Goal: Task Accomplishment & Management: Manage account settings

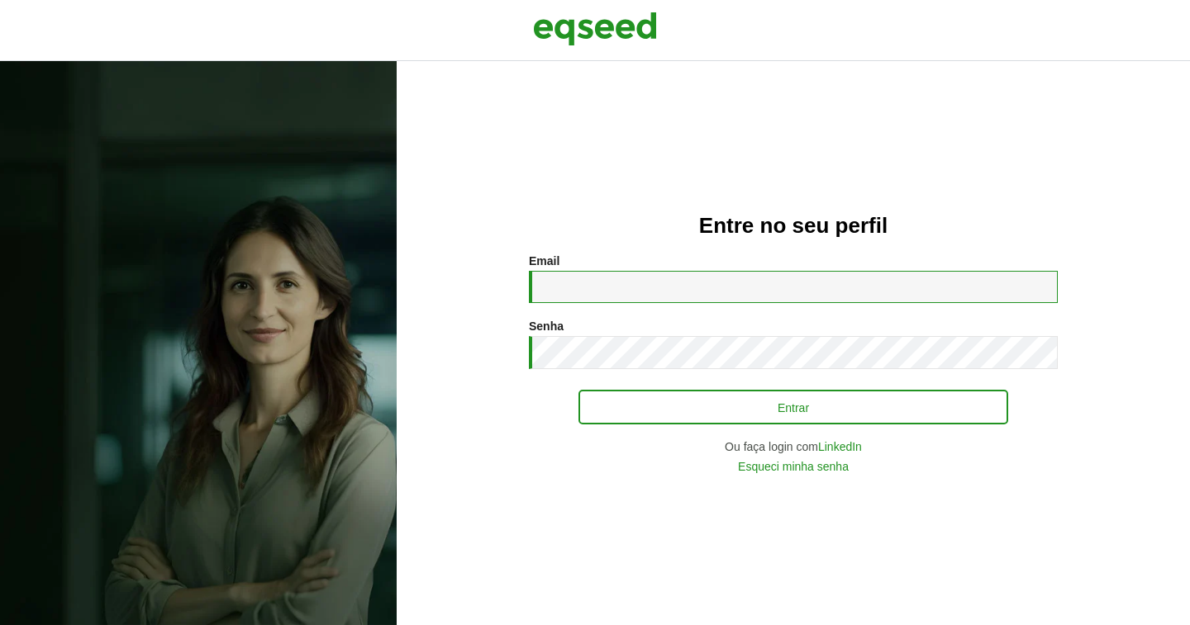
type input "**********"
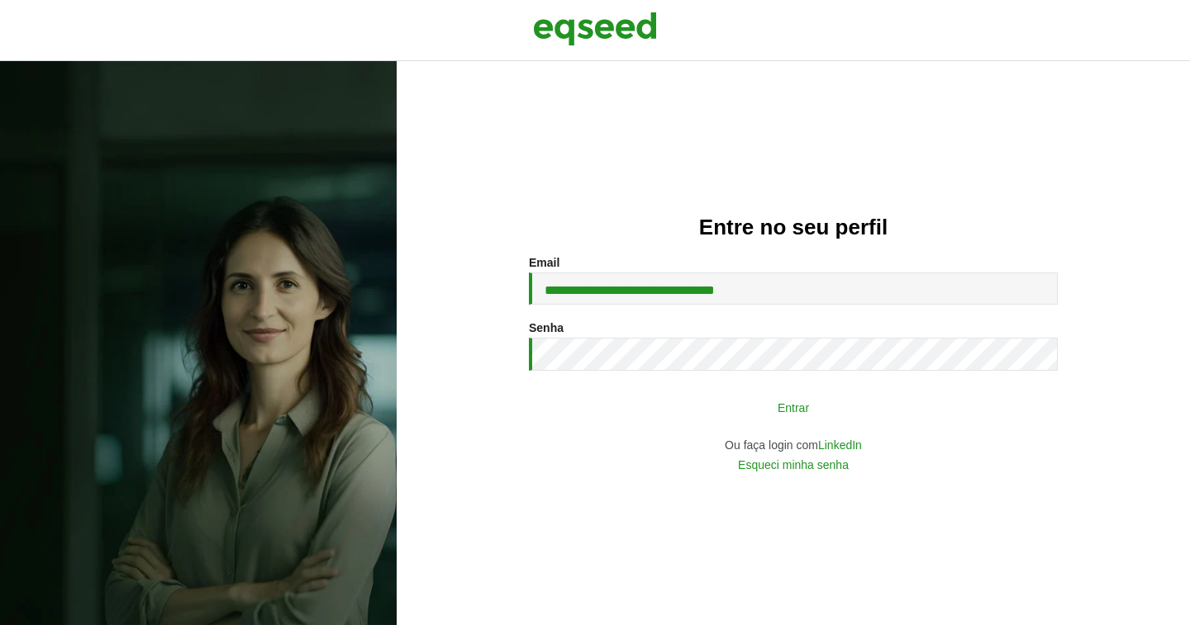
click at [815, 411] on button "Entrar" at bounding box center [793, 407] width 430 height 31
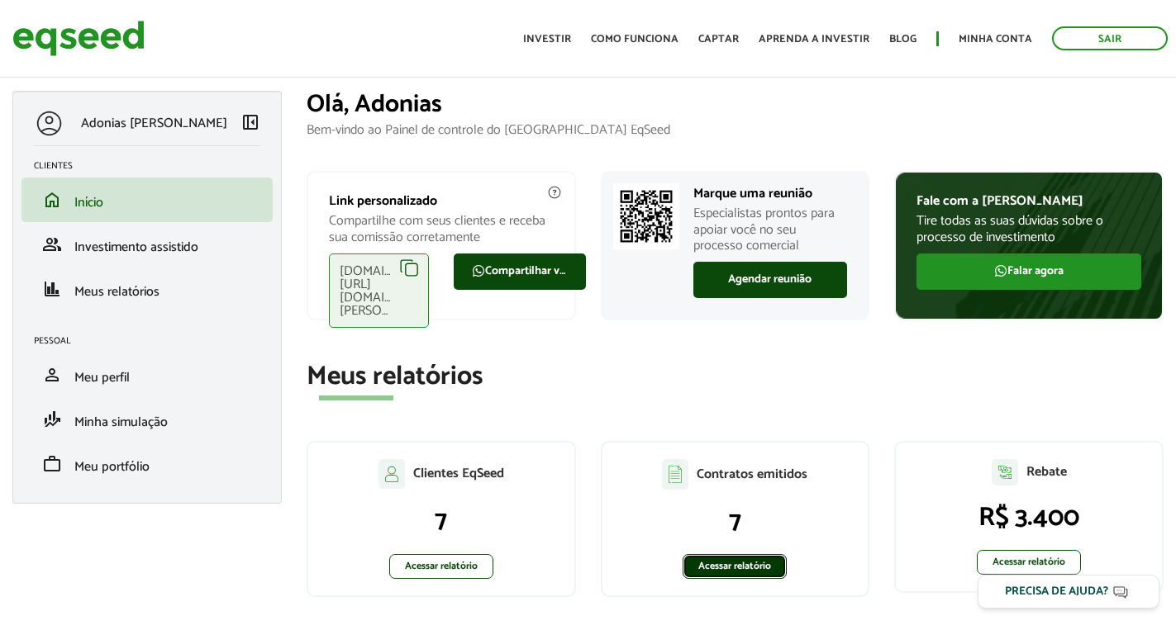
click at [742, 570] on link "Acessar relatório" at bounding box center [734, 566] width 104 height 25
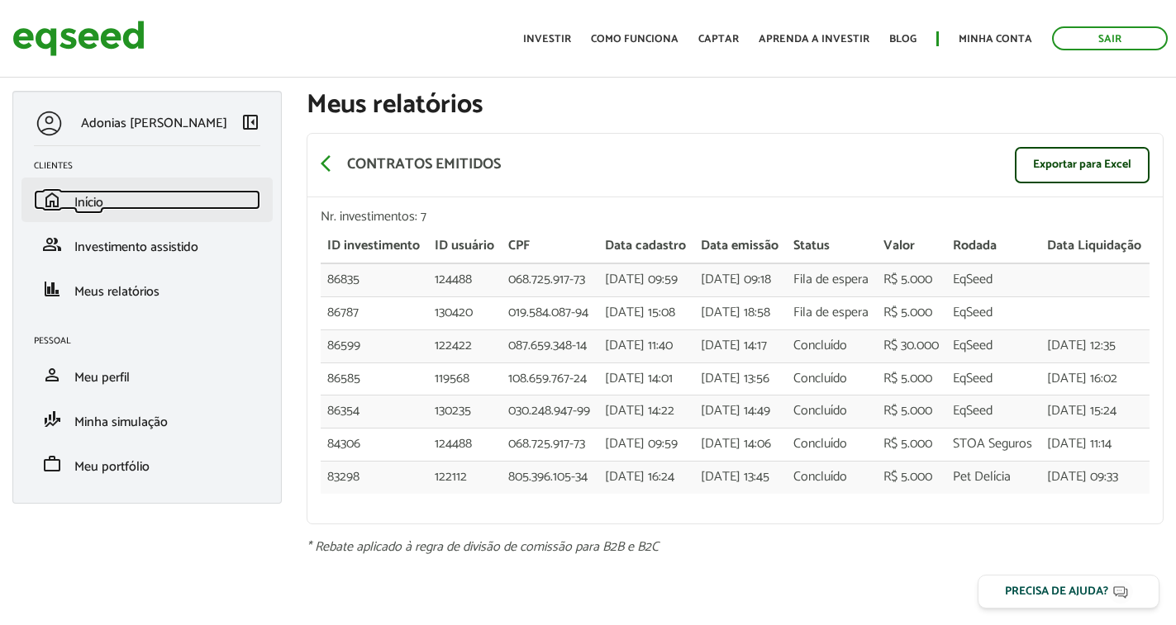
click at [81, 197] on span "Início" at bounding box center [88, 203] width 29 height 22
